Goal: Transaction & Acquisition: Purchase product/service

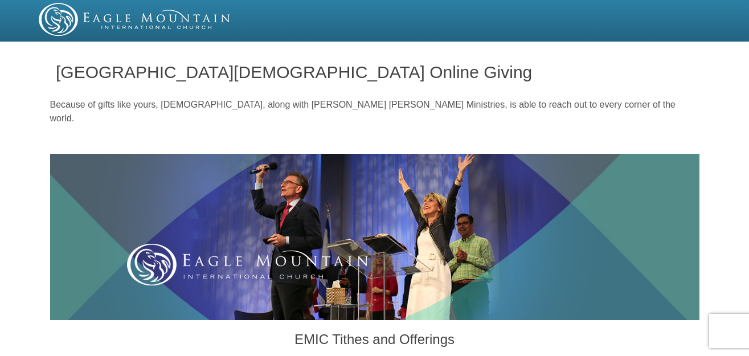
click at [540, 239] on img at bounding box center [375, 237] width 650 height 166
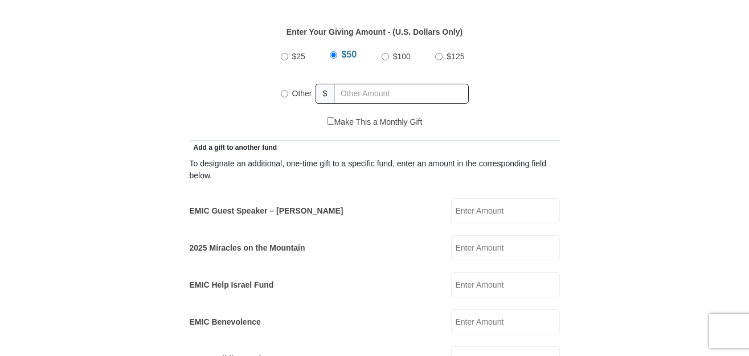
scroll to position [545, 0]
click at [297, 85] on label "Other" at bounding box center [302, 92] width 28 height 25
click at [288, 89] on input "Other" at bounding box center [284, 92] width 7 height 7
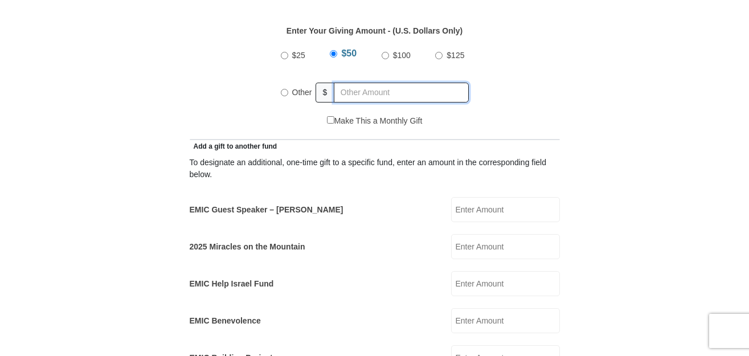
radio input "true"
click at [463, 197] on input "EMIC Guest Speaker – Billy Burke" at bounding box center [505, 209] width 109 height 25
type input "100.00"
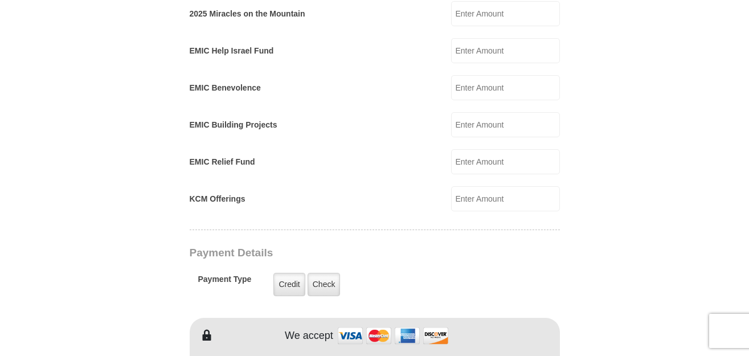
scroll to position [781, 0]
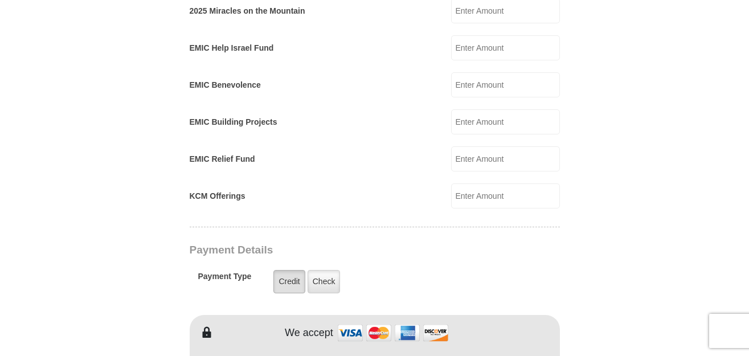
click at [286, 270] on label "Credit" at bounding box center [288, 281] width 31 height 23
click at [0, 0] on input "Credit" at bounding box center [0, 0] width 0 height 0
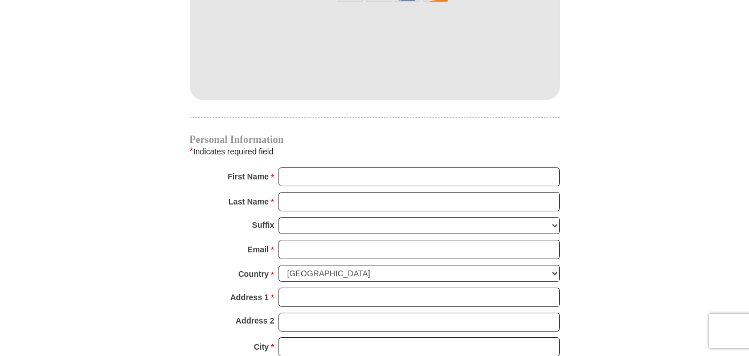
scroll to position [1125, 0]
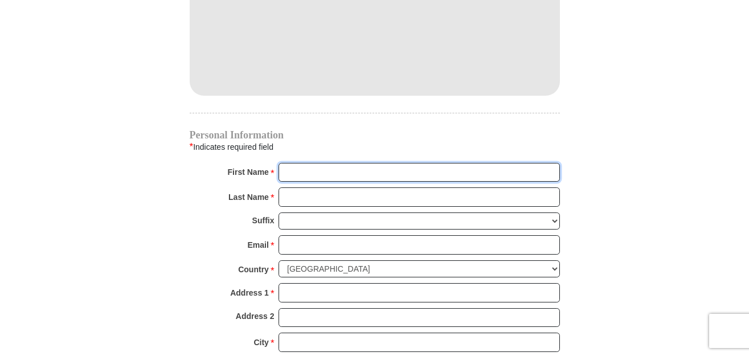
click at [304, 163] on input "First Name *" at bounding box center [419, 172] width 281 height 19
type input "Eudon&Rebecca"
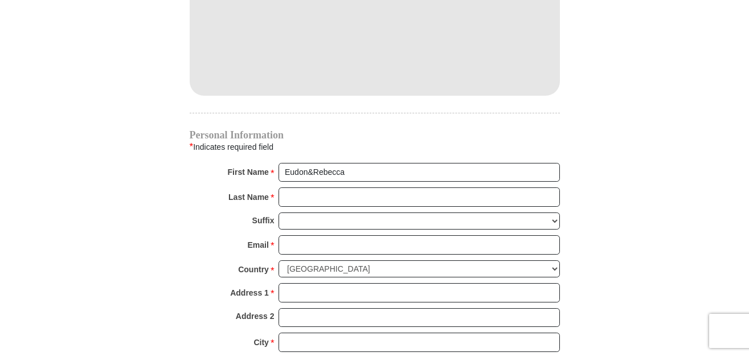
type input "150.00"
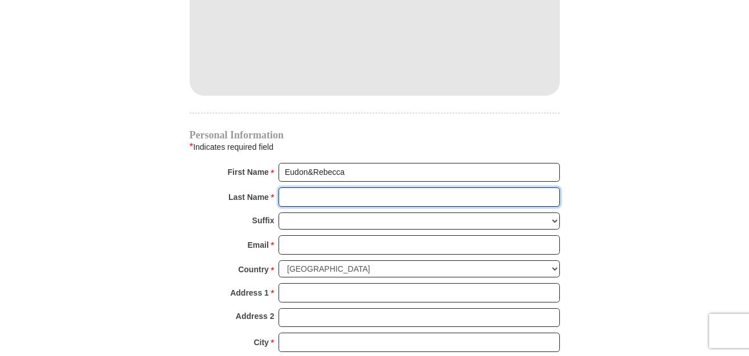
type input "George"
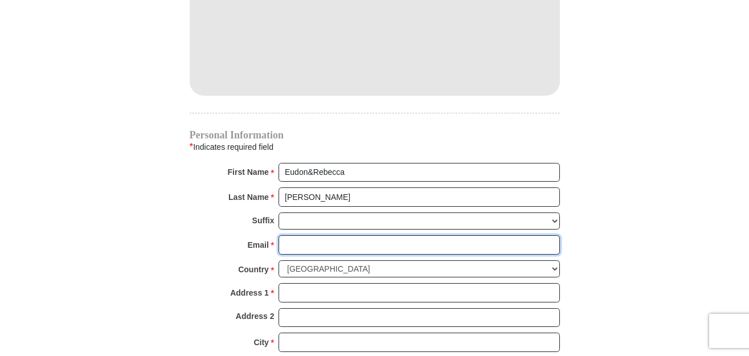
type input "eudonandbecky@pldi.net"
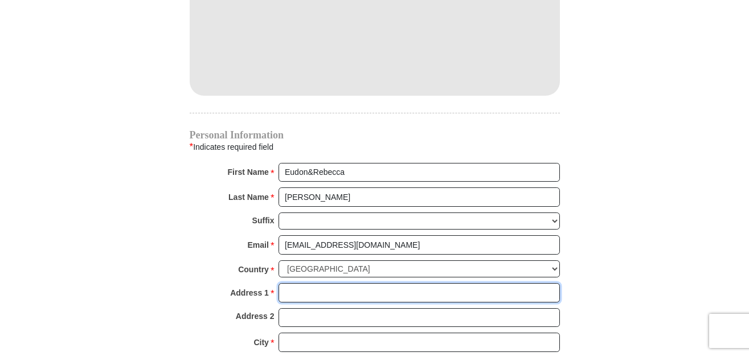
type input "8088 Hilltop Lane"
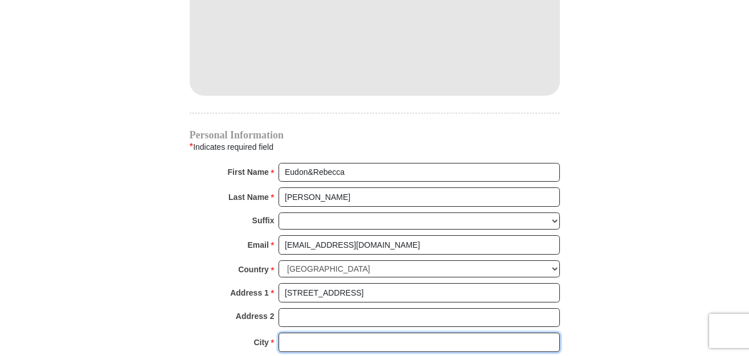
type input "Newcastle"
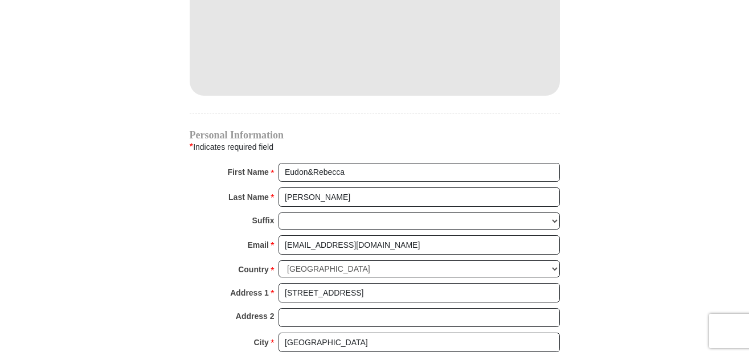
type input "73065"
type input "4052290833"
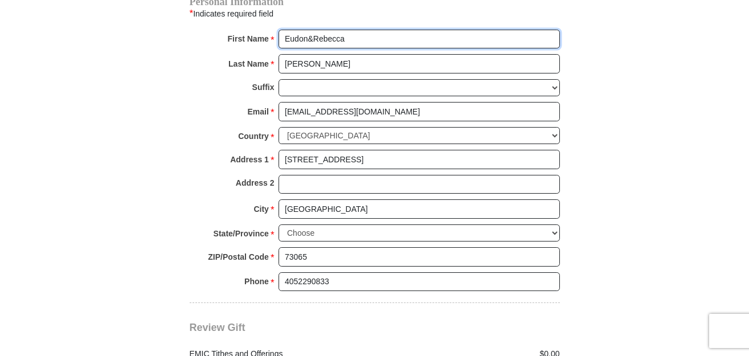
scroll to position [1264, 0]
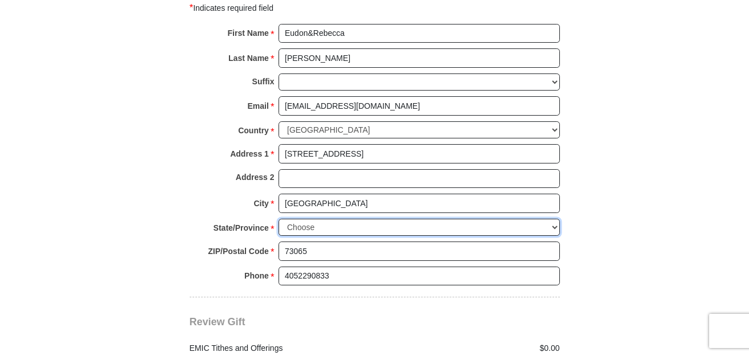
click at [559, 219] on select "Choose Alabama Alaska American Samoa Arizona Arkansas Armed Forces Americas Arm…" at bounding box center [419, 228] width 281 height 18
select select "OK"
click at [279, 219] on select "Choose Alabama Alaska American Samoa Arizona Arkansas Armed Forces Americas Arm…" at bounding box center [419, 228] width 281 height 18
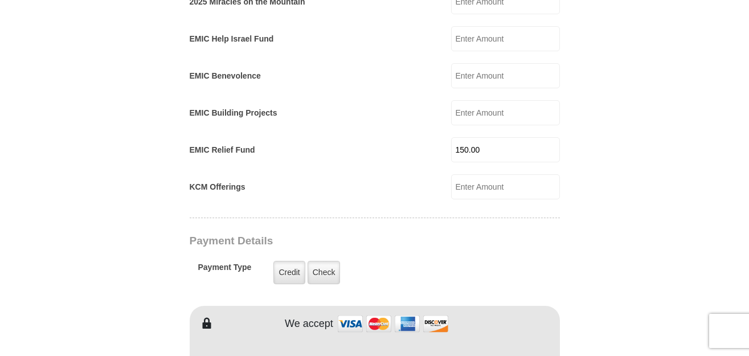
scroll to position [784, 0]
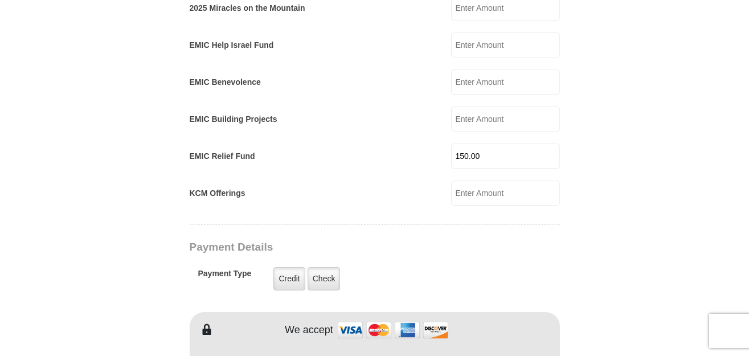
click at [508, 144] on input "150.00" at bounding box center [505, 156] width 109 height 25
type input "1"
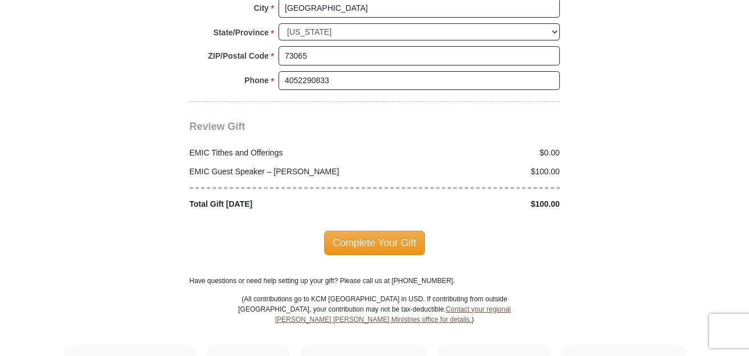
scroll to position [1458, 0]
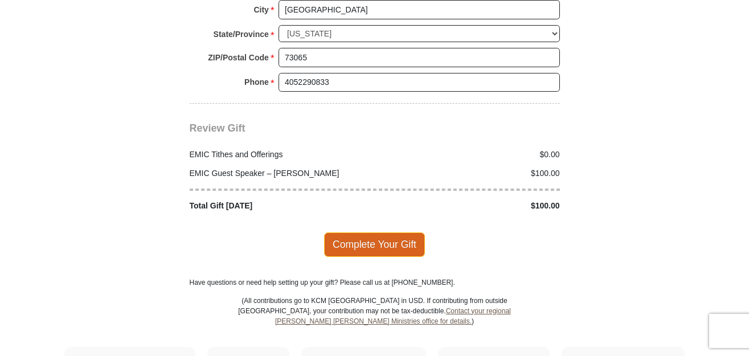
click at [382, 232] on span "Complete Your Gift" at bounding box center [374, 244] width 101 height 24
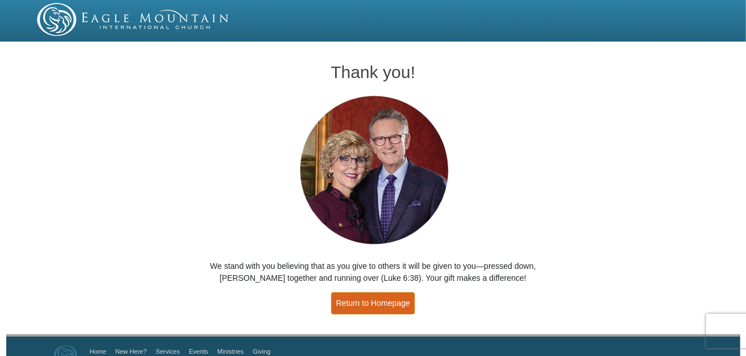
click at [386, 303] on link "Return to Homepage" at bounding box center [373, 303] width 84 height 22
